Goal: Transaction & Acquisition: Purchase product/service

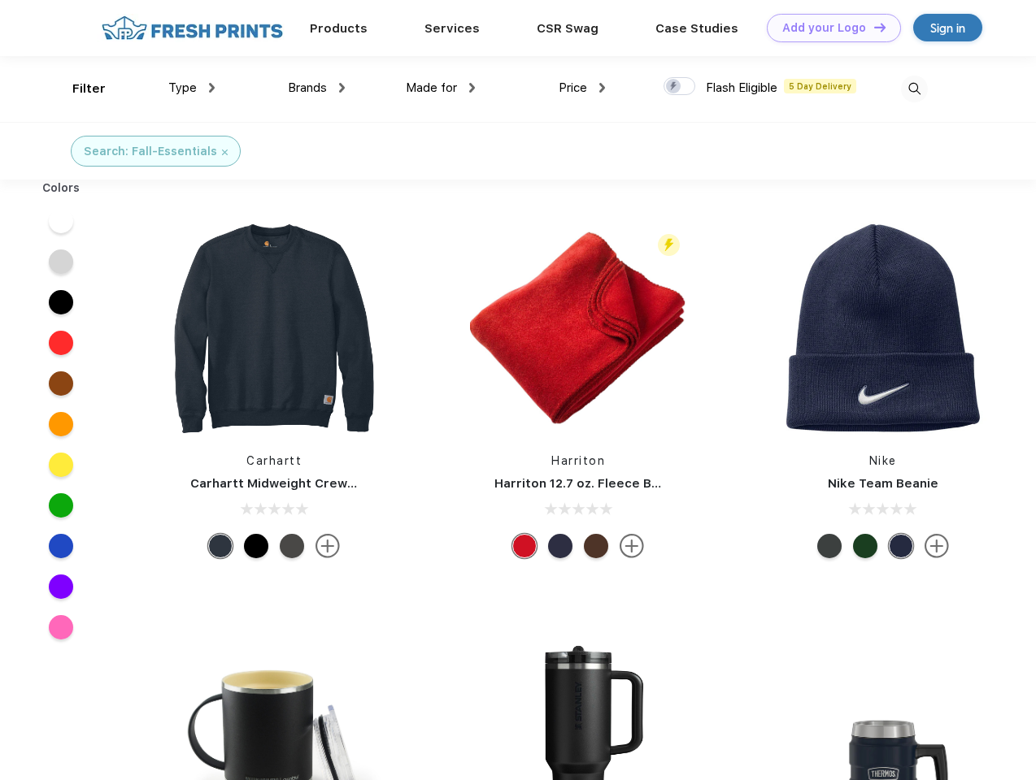
scroll to position [1, 0]
click at [828, 28] on link "Add your Logo Design Tool" at bounding box center [834, 28] width 134 height 28
click at [0, 0] on div "Design Tool" at bounding box center [0, 0] width 0 height 0
click at [872, 27] on link "Add your Logo Design Tool" at bounding box center [834, 28] width 134 height 28
click at [78, 89] on div "Filter" at bounding box center [88, 89] width 33 height 19
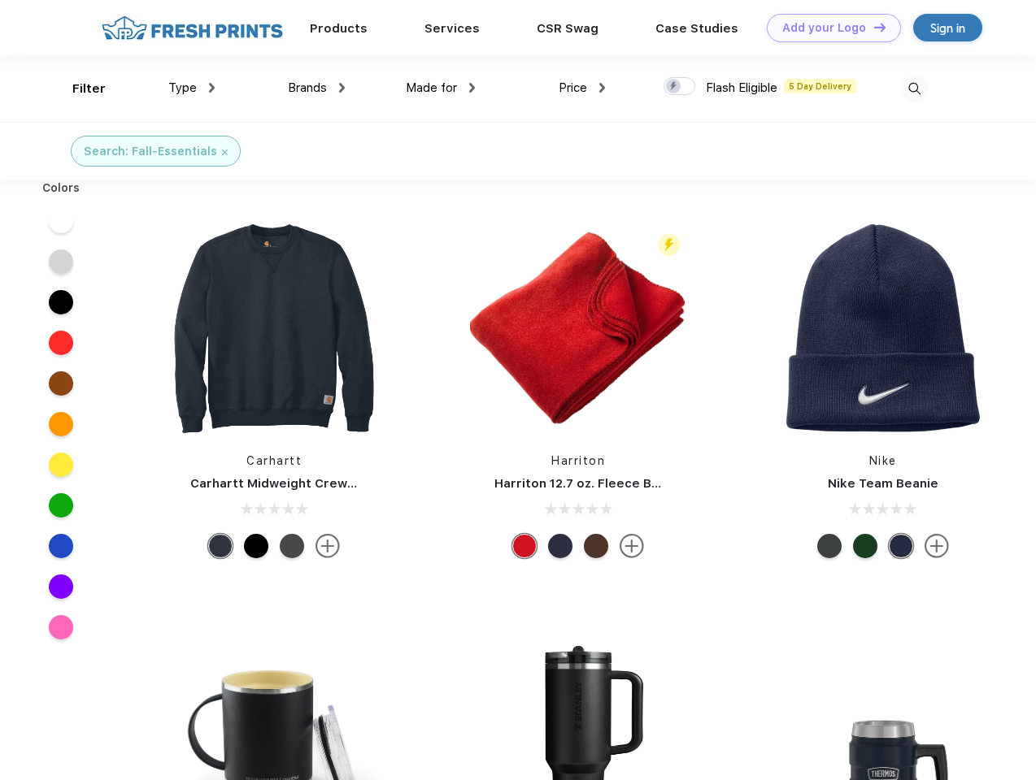
click at [192, 88] on span "Type" at bounding box center [182, 87] width 28 height 15
click at [316, 88] on span "Brands" at bounding box center [307, 87] width 39 height 15
click at [441, 88] on span "Made for" at bounding box center [431, 87] width 51 height 15
click at [582, 88] on span "Price" at bounding box center [572, 87] width 28 height 15
click at [680, 87] on div at bounding box center [679, 86] width 32 height 18
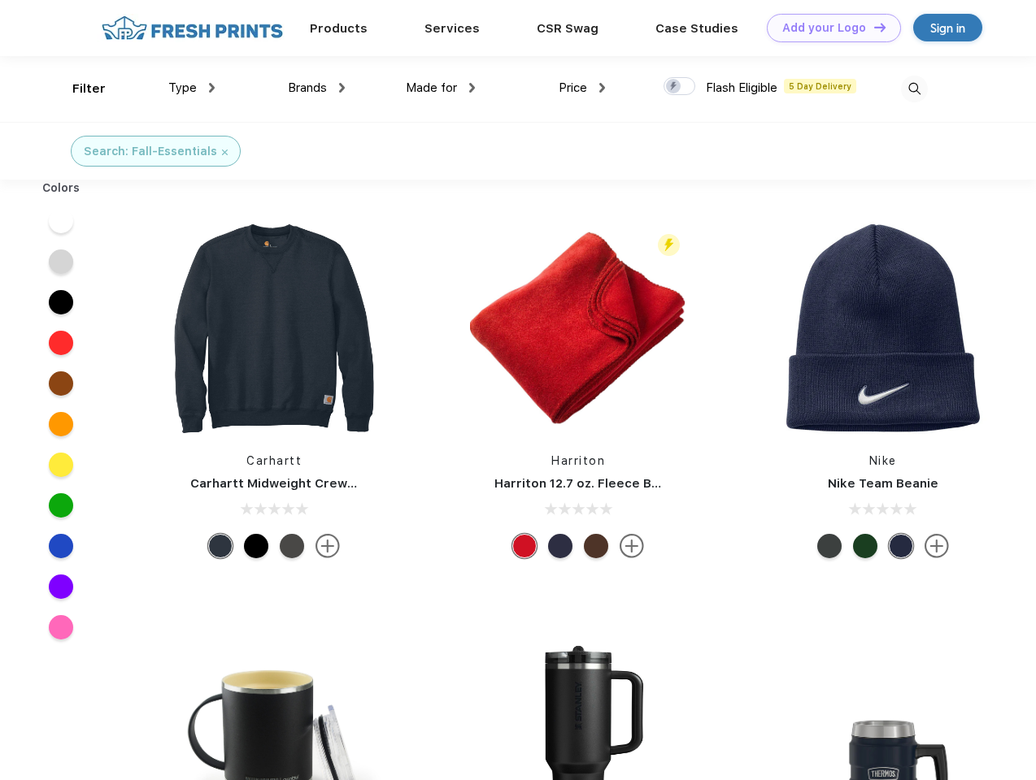
click at [674, 87] on input "checkbox" at bounding box center [668, 81] width 11 height 11
click at [914, 89] on img at bounding box center [914, 89] width 27 height 27
